Goal: Find specific page/section: Find specific page/section

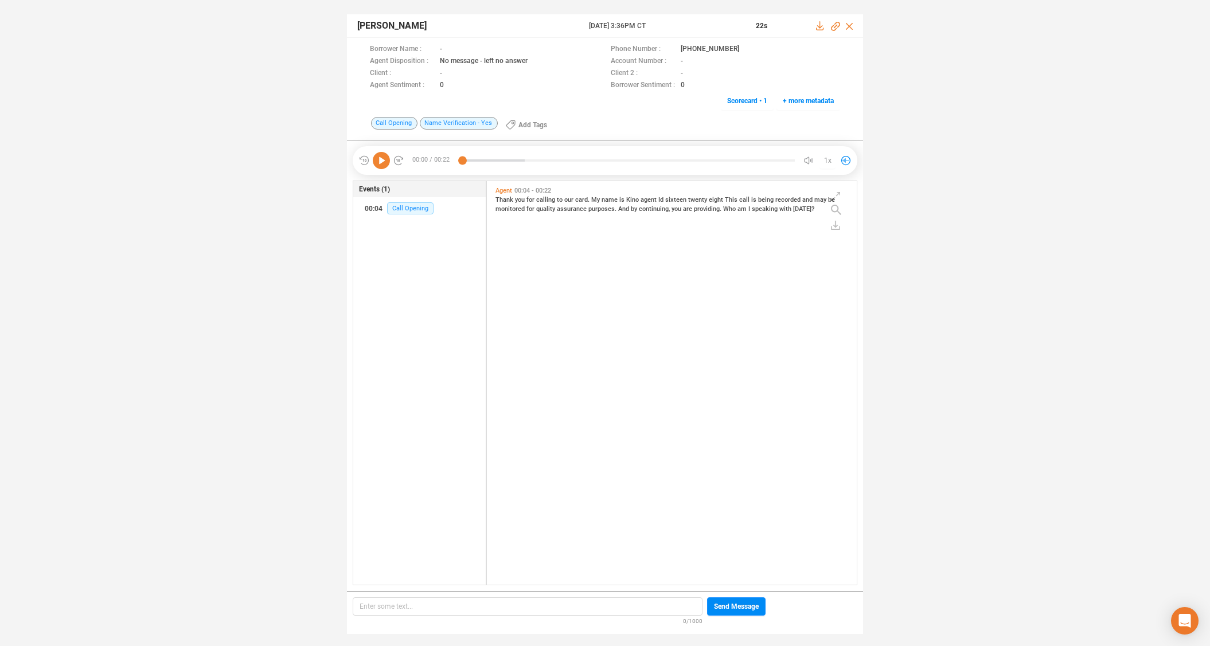
scroll to position [401, 364]
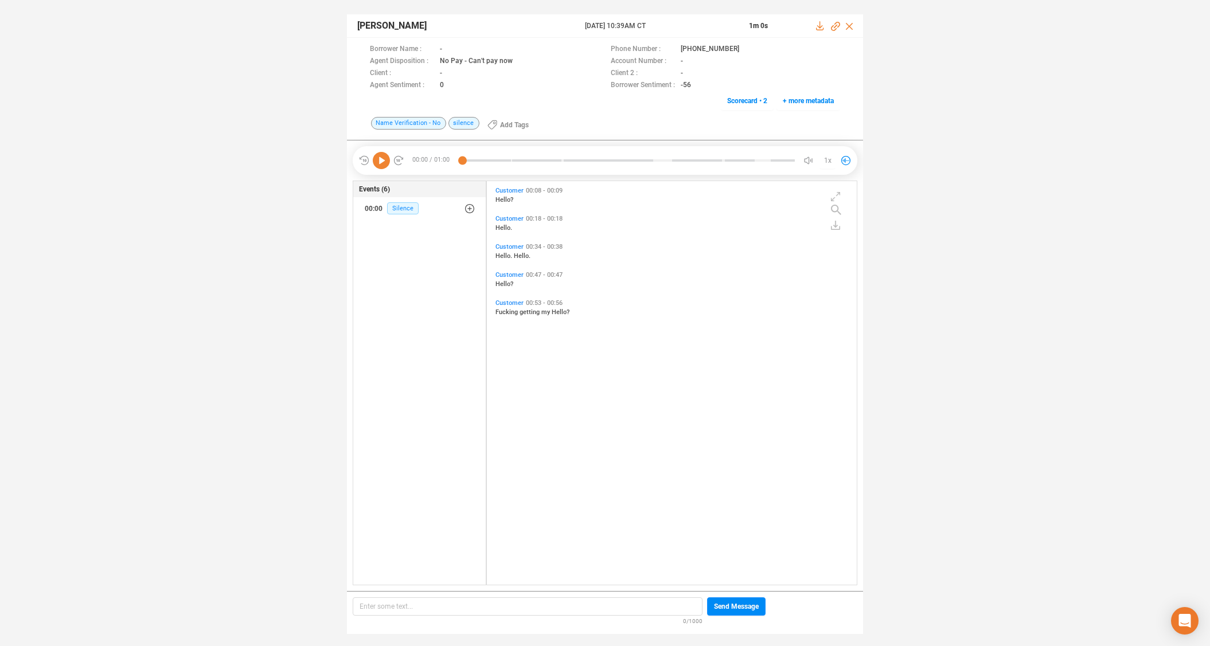
scroll to position [401, 364]
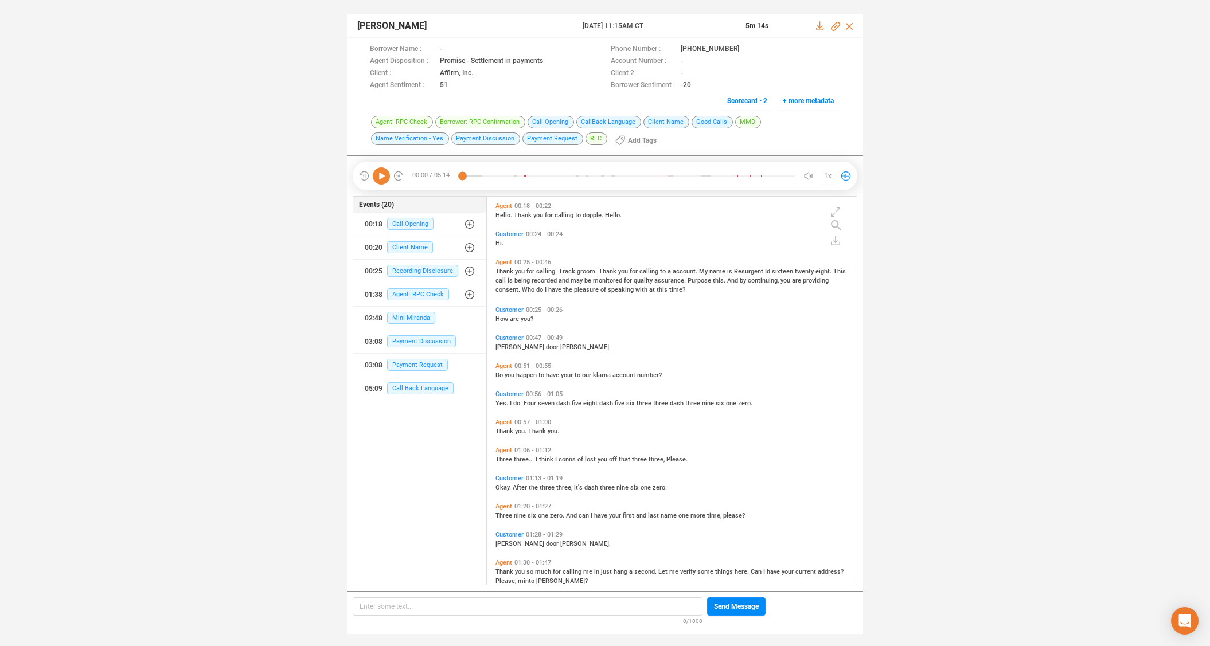
scroll to position [385, 364]
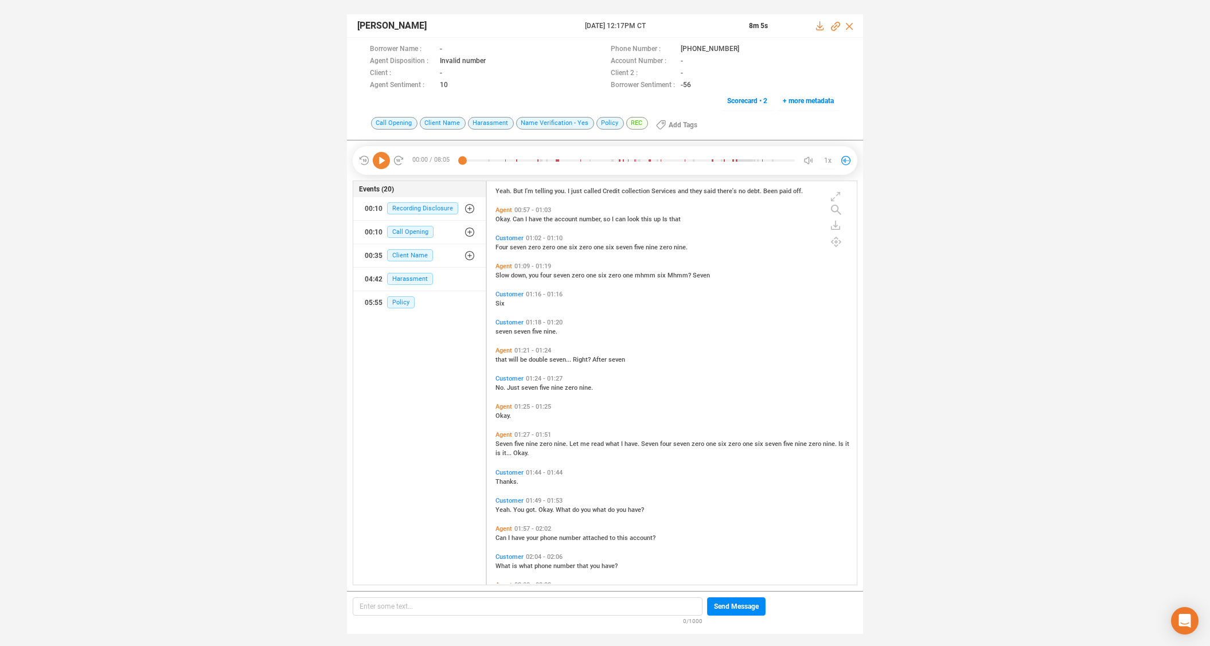
scroll to position [229, 0]
